Goal: Communication & Community: Answer question/provide support

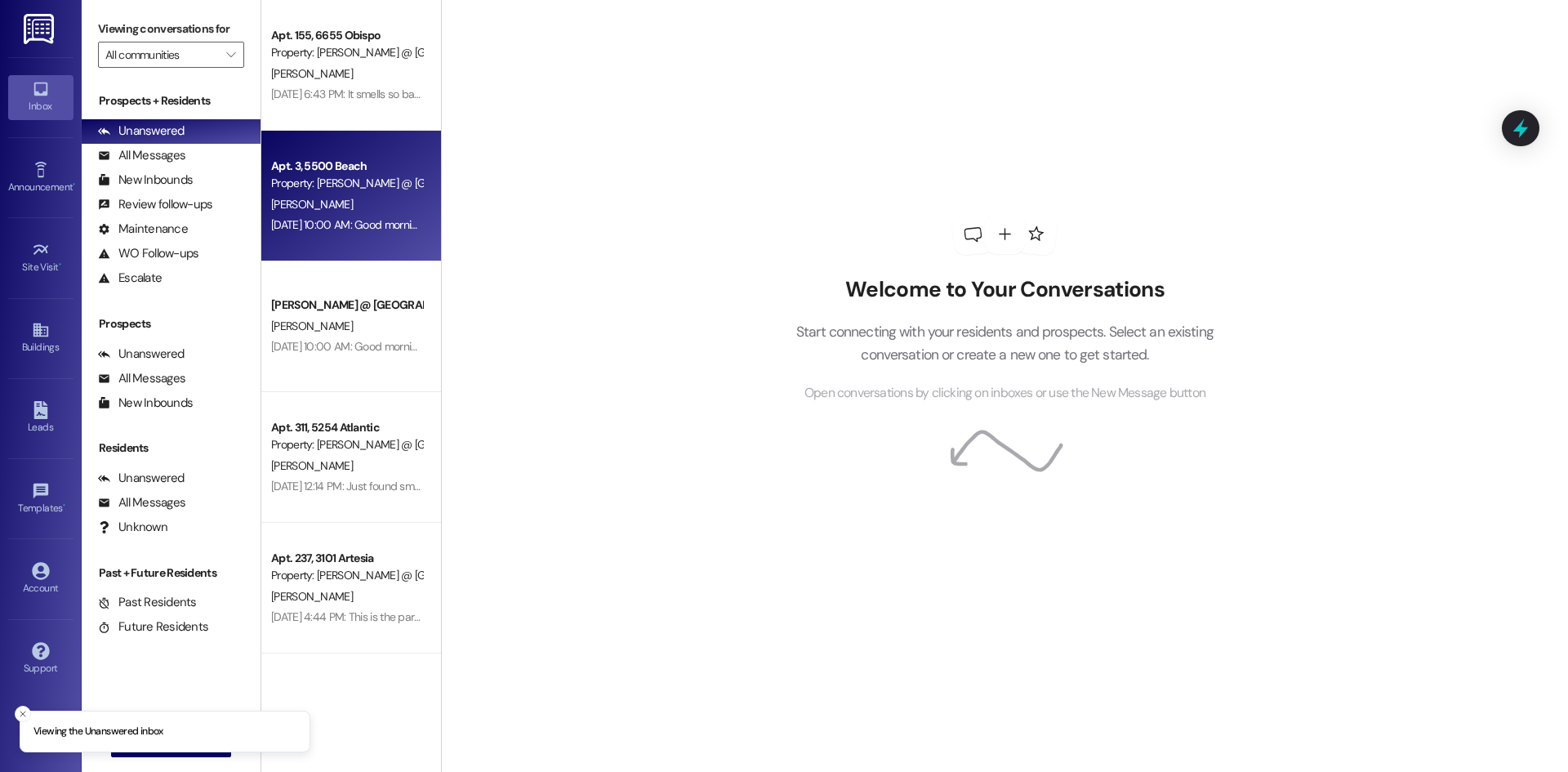
click at [362, 170] on div "Apt. 3, 5500 Beach" at bounding box center [346, 166] width 151 height 17
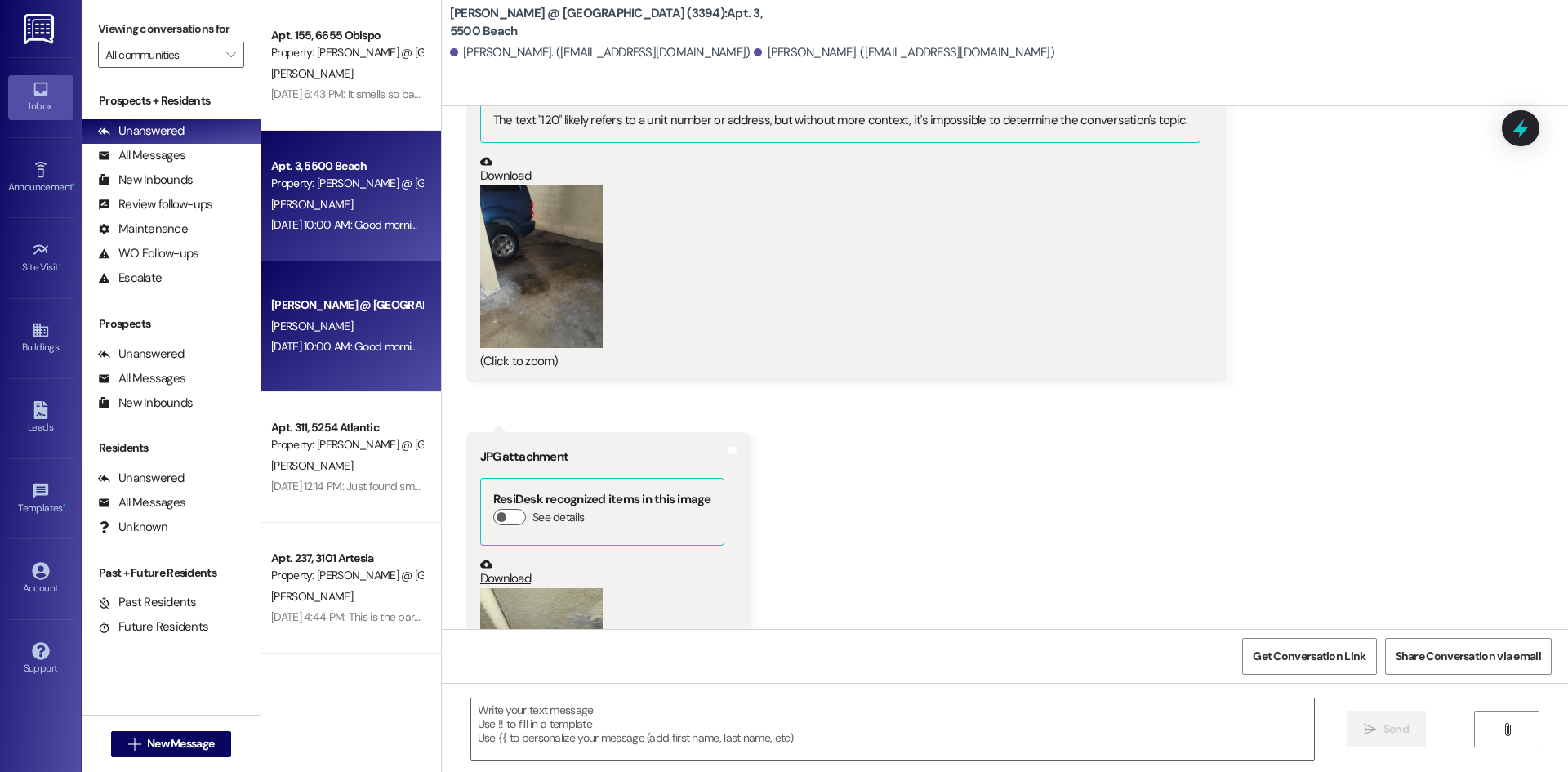
scroll to position [7982, 0]
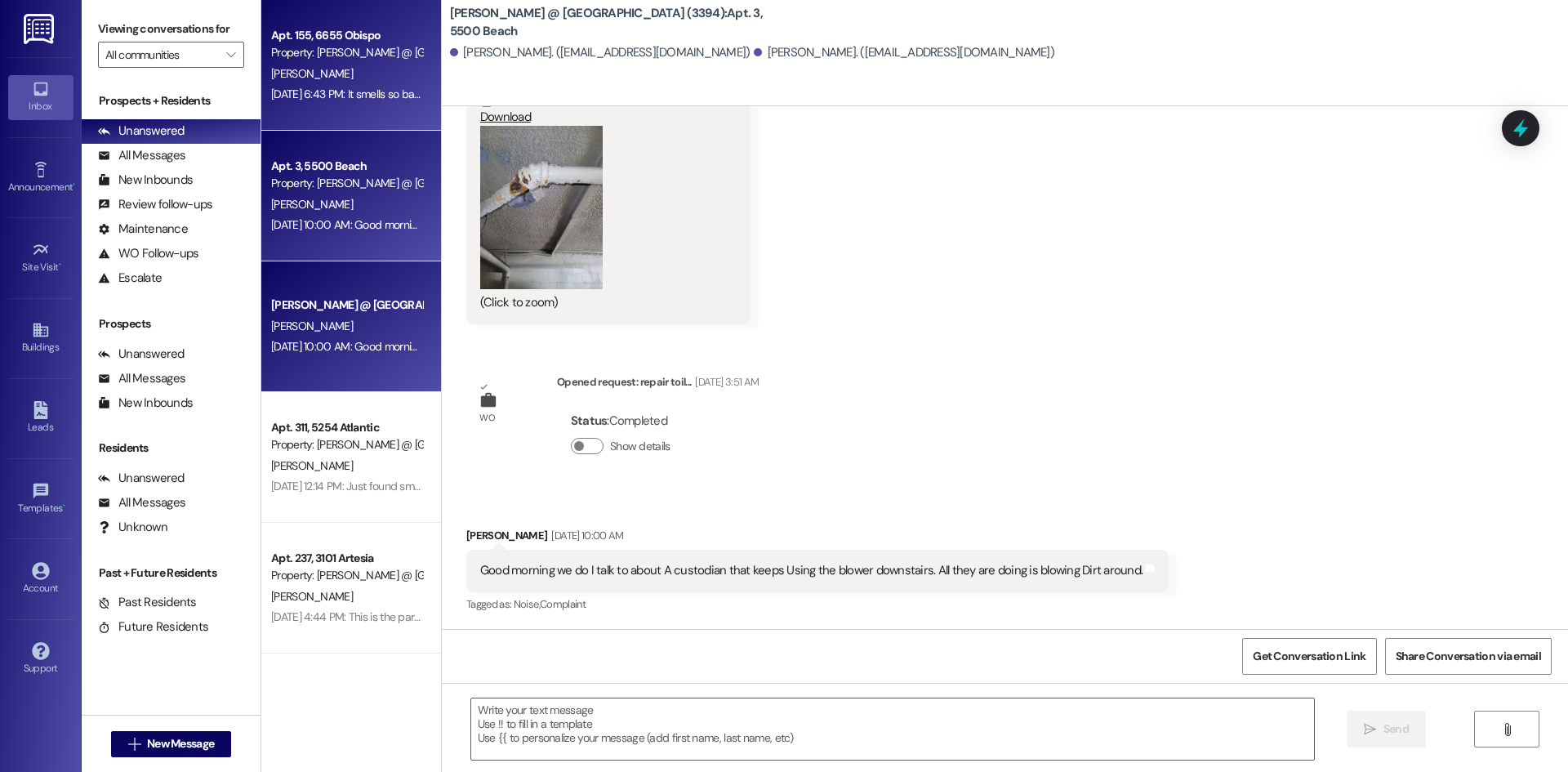
click at [359, 98] on div "[DATE] 6:43 PM: It smells so bad I was able to smell it from my bedroom and kne…" at bounding box center [499, 94] width 456 height 15
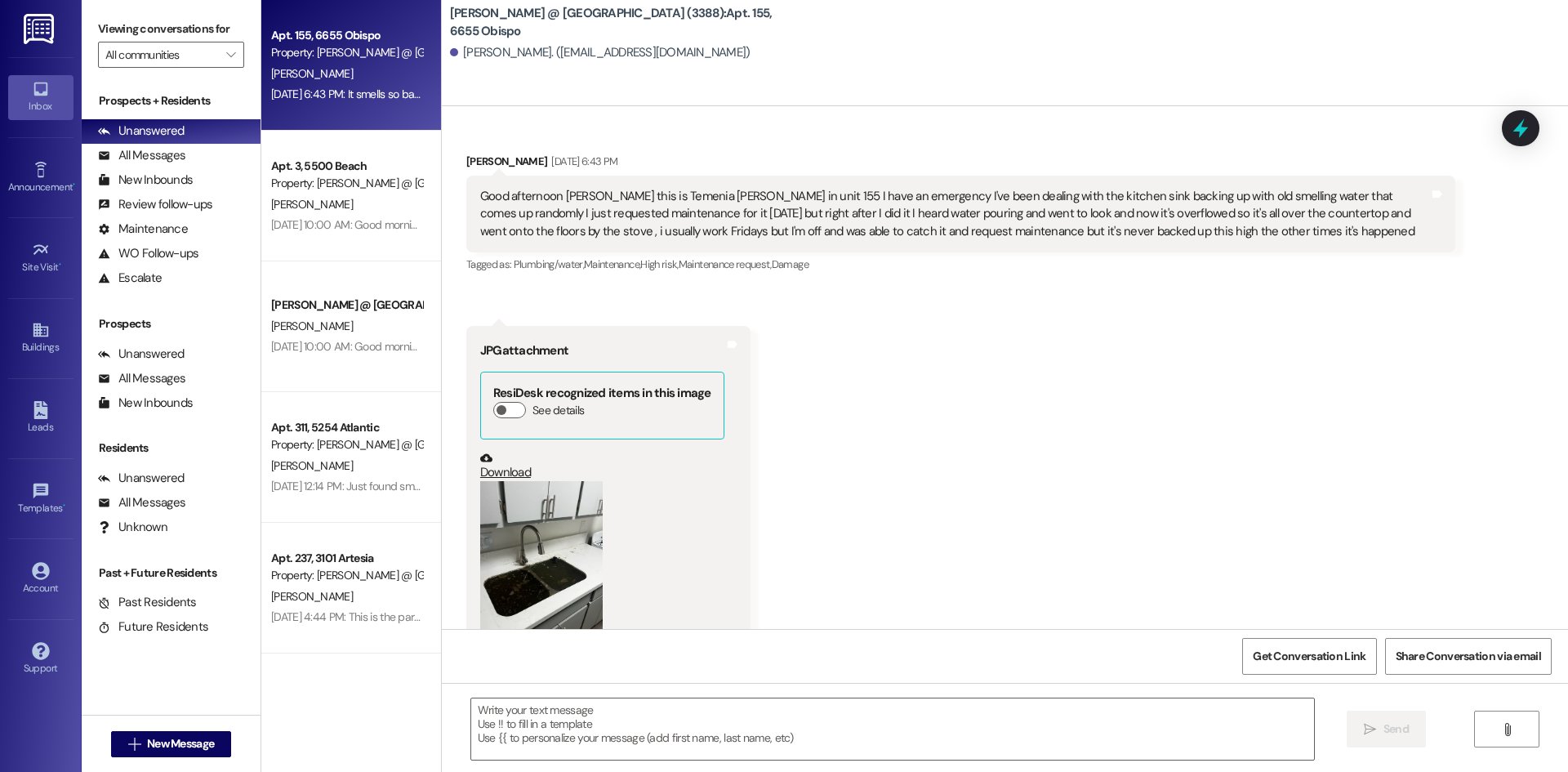
scroll to position [0, 0]
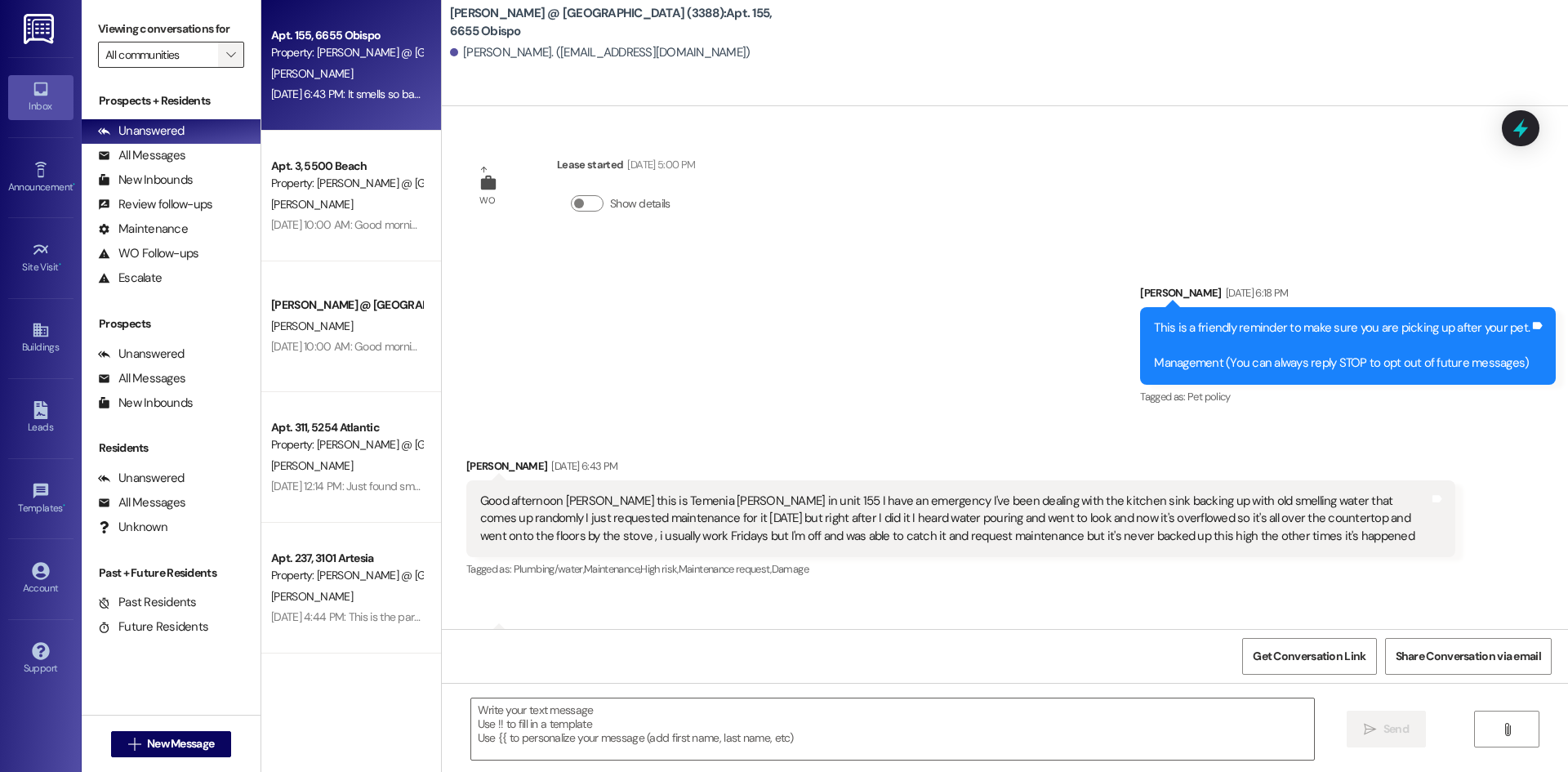
click at [228, 58] on icon "" at bounding box center [230, 54] width 9 height 13
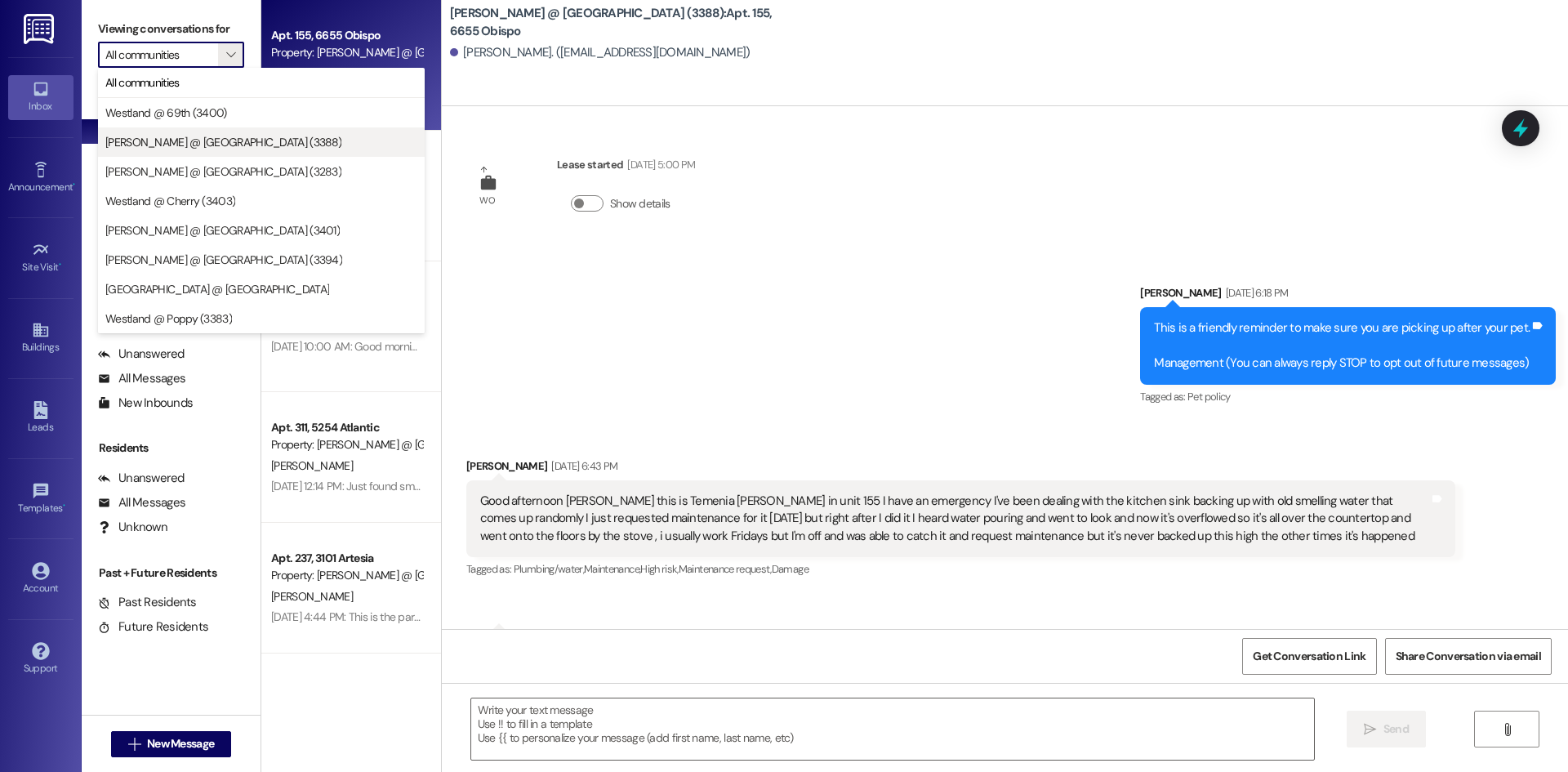
click at [214, 139] on span "[PERSON_NAME] @ [GEOGRAPHIC_DATA] (3388)" at bounding box center [224, 142] width 236 height 16
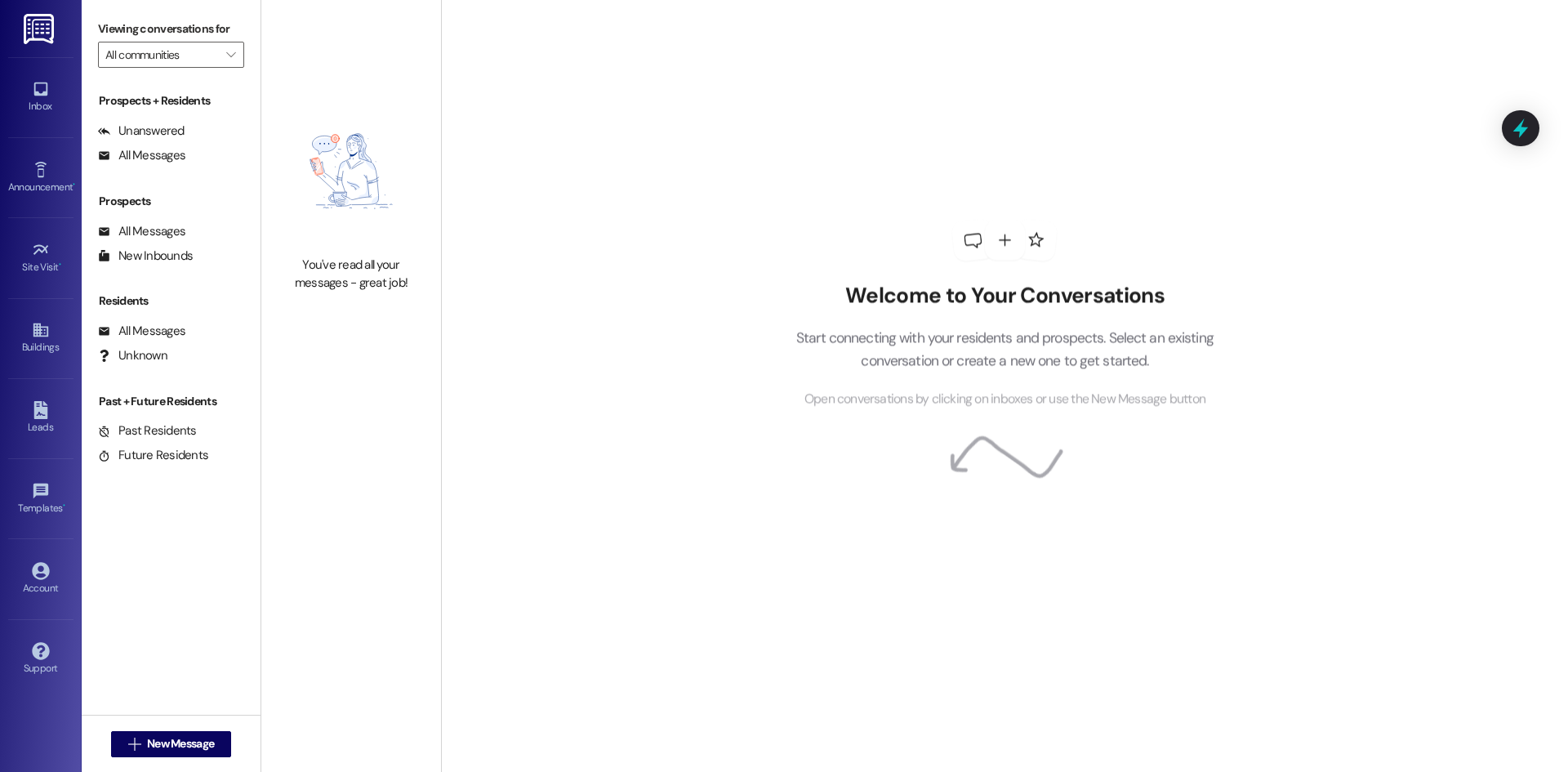
type input "[PERSON_NAME] @ [GEOGRAPHIC_DATA] (3388)"
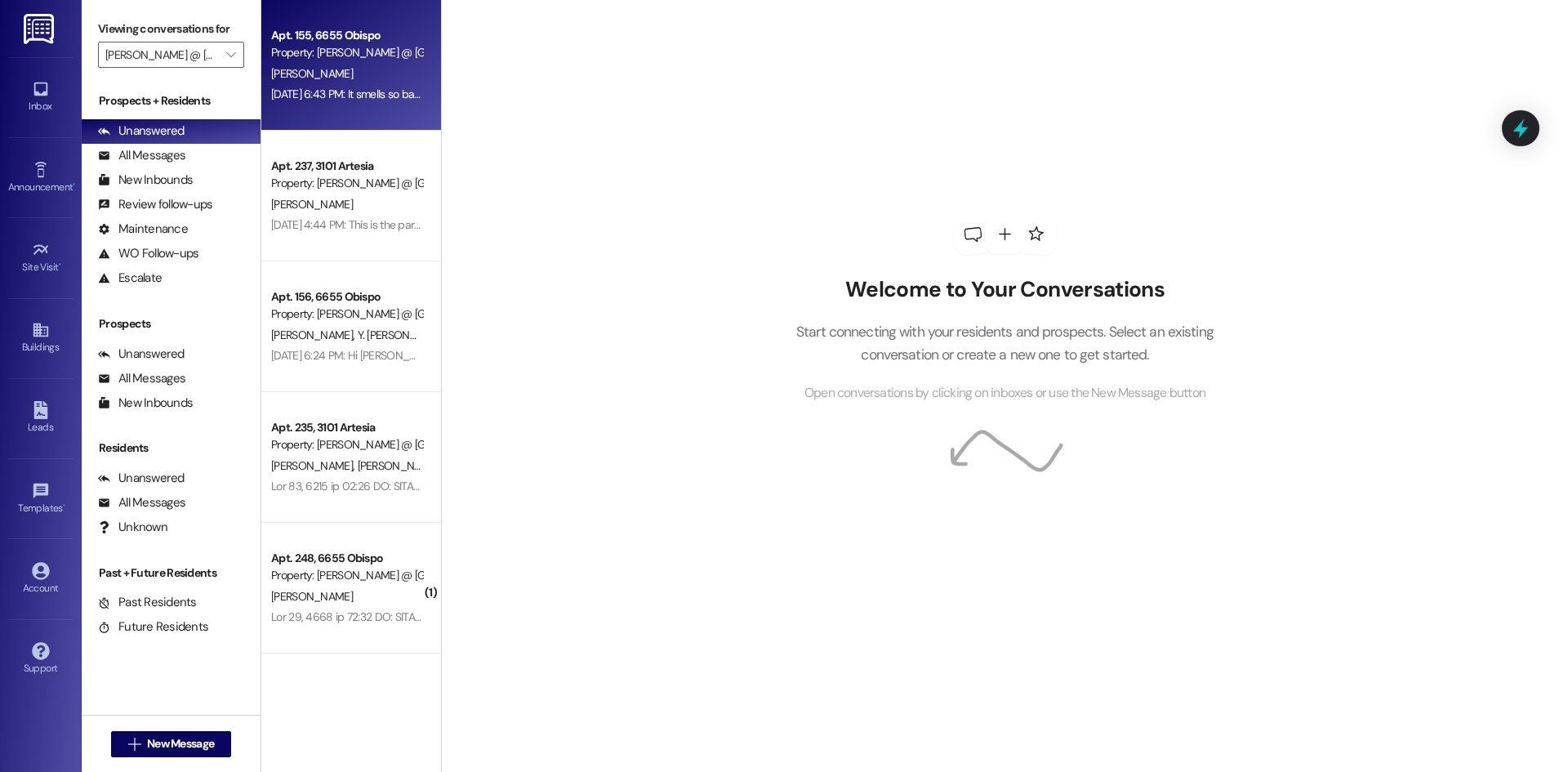
click at [311, 82] on div "[PERSON_NAME]" at bounding box center [346, 73] width 154 height 21
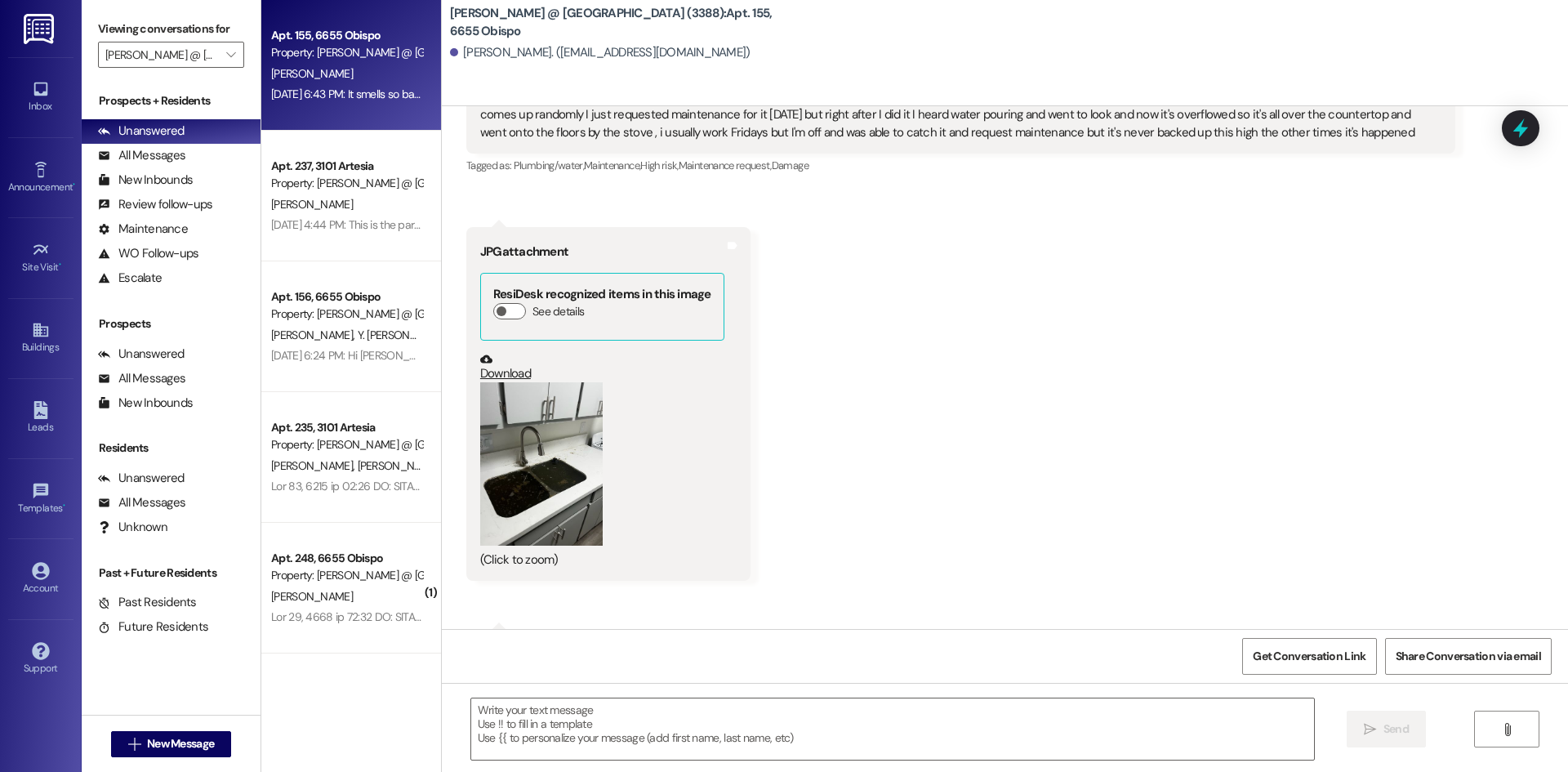
scroll to position [638, 0]
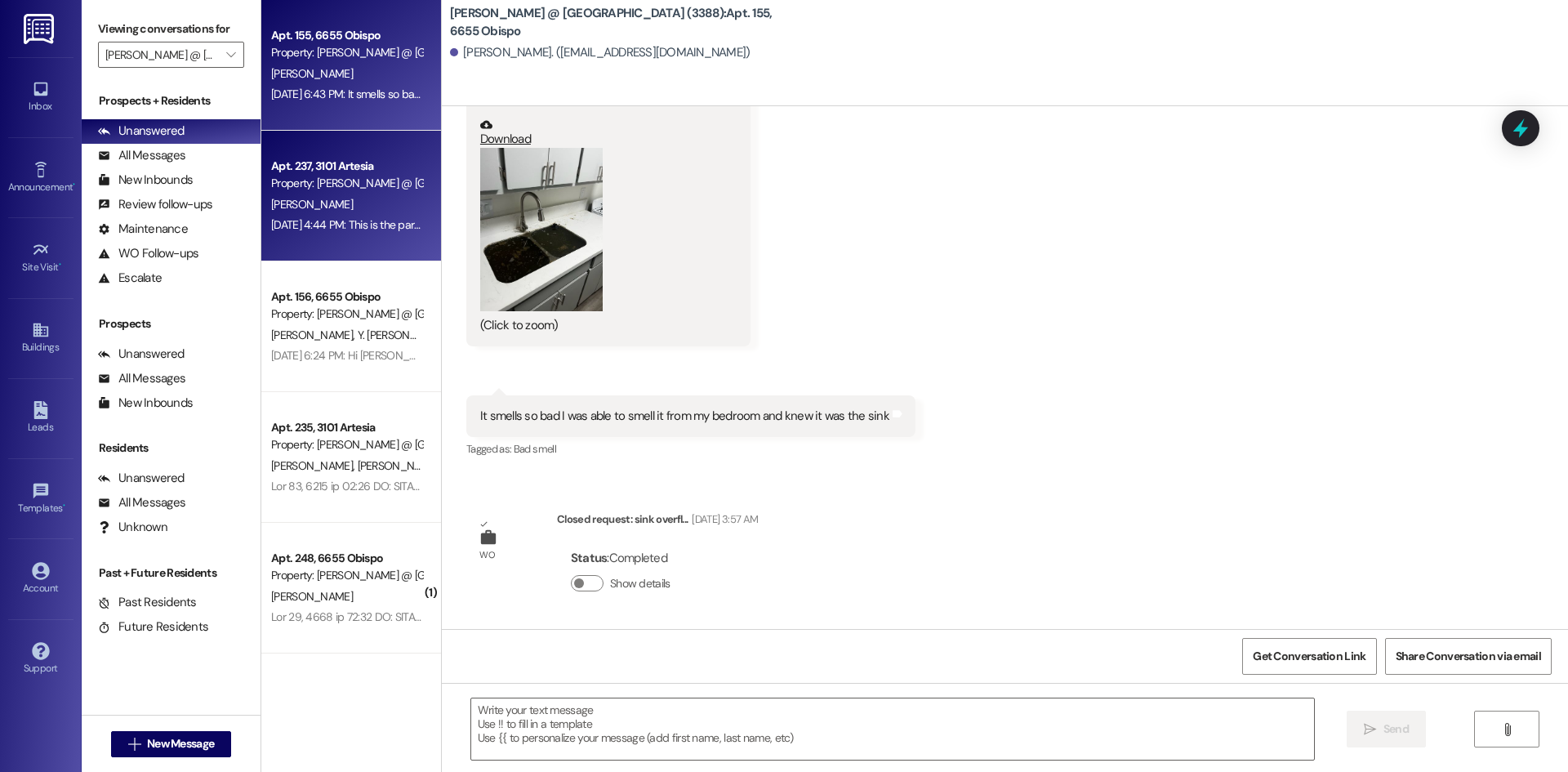
click at [394, 197] on div "[PERSON_NAME]" at bounding box center [346, 205] width 154 height 21
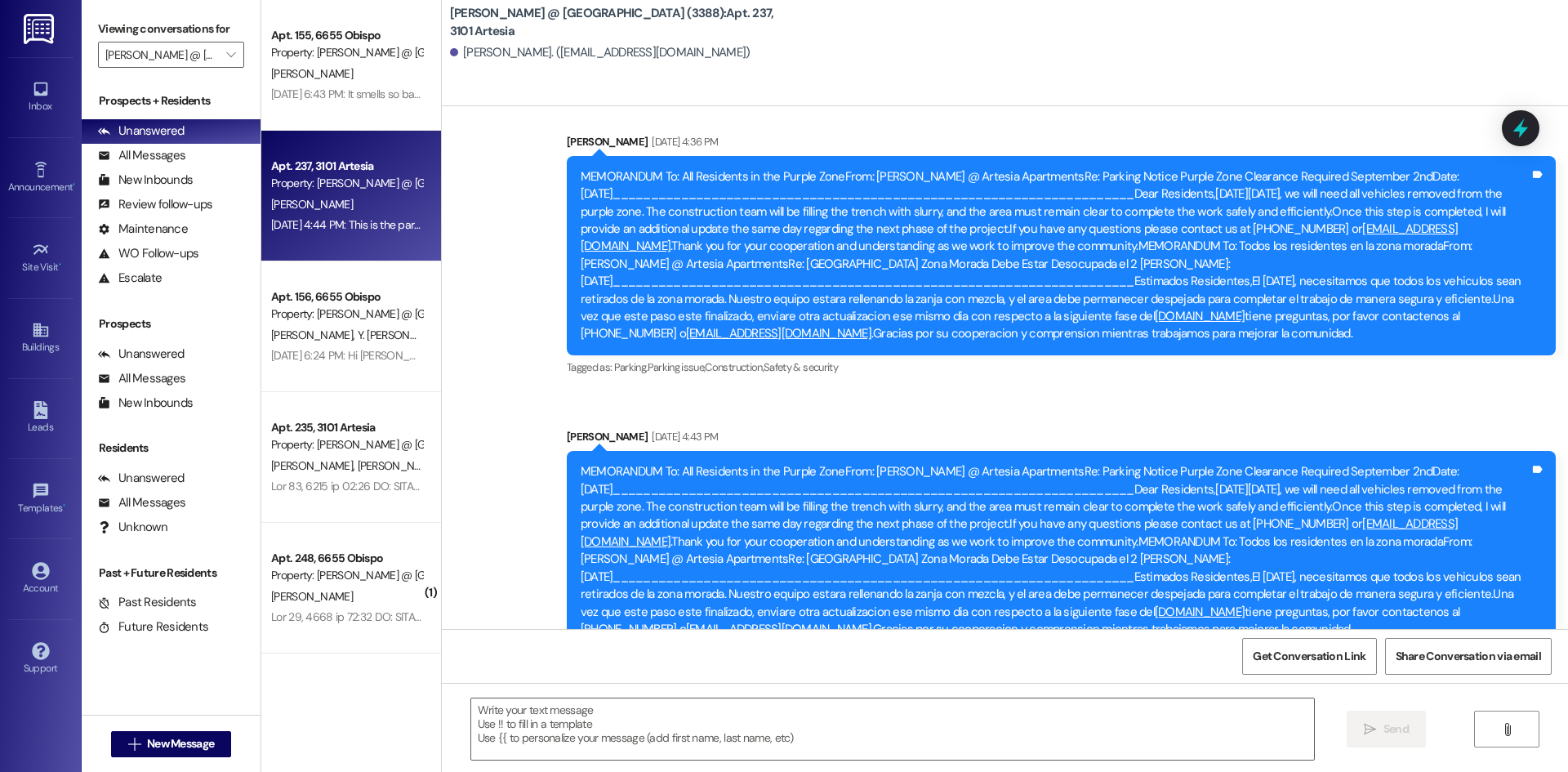
scroll to position [20637, 0]
